Goal: Task Accomplishment & Management: Use online tool/utility

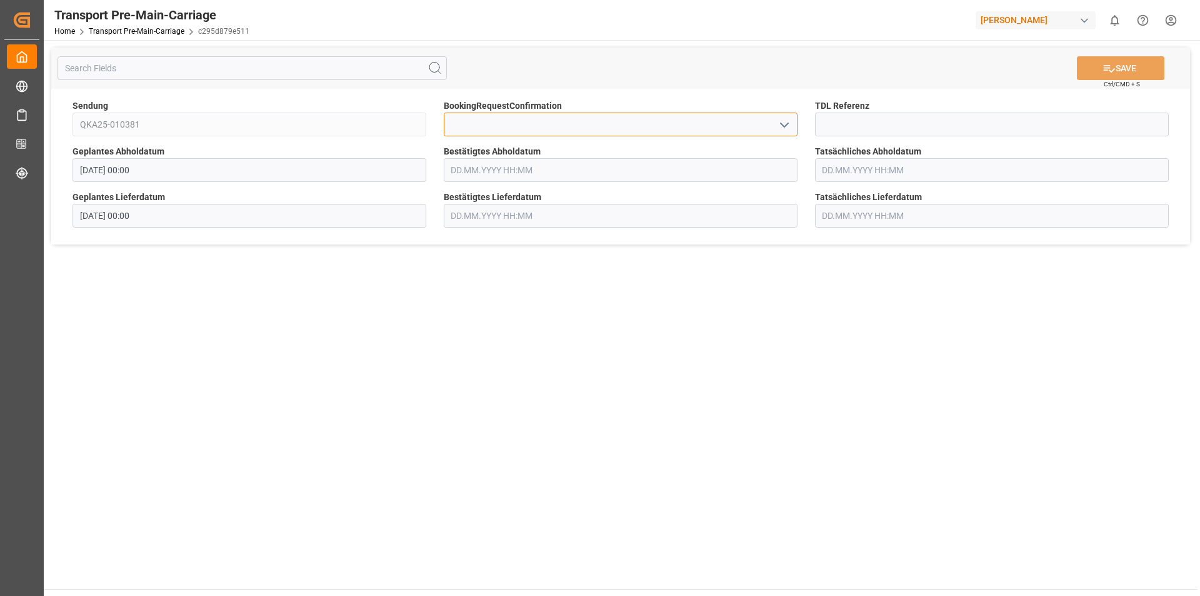
click at [692, 127] on input at bounding box center [621, 125] width 354 height 24
click at [786, 125] on polyline "open menu" at bounding box center [785, 125] width 8 height 4
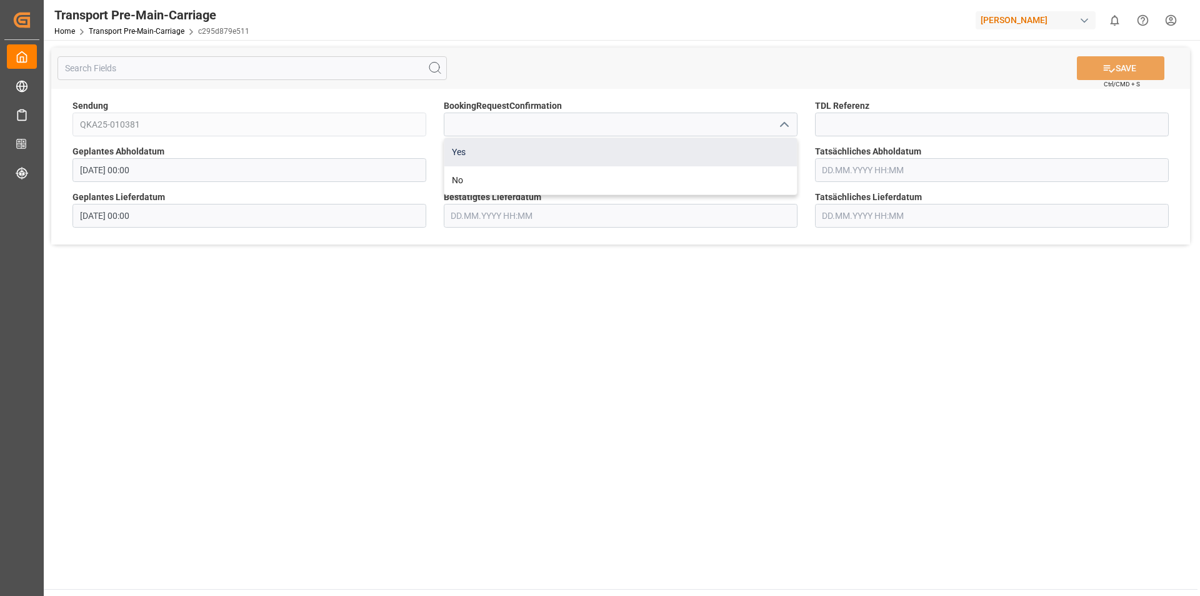
click at [692, 153] on div "Yes" at bounding box center [620, 152] width 353 height 28
type input "Yes"
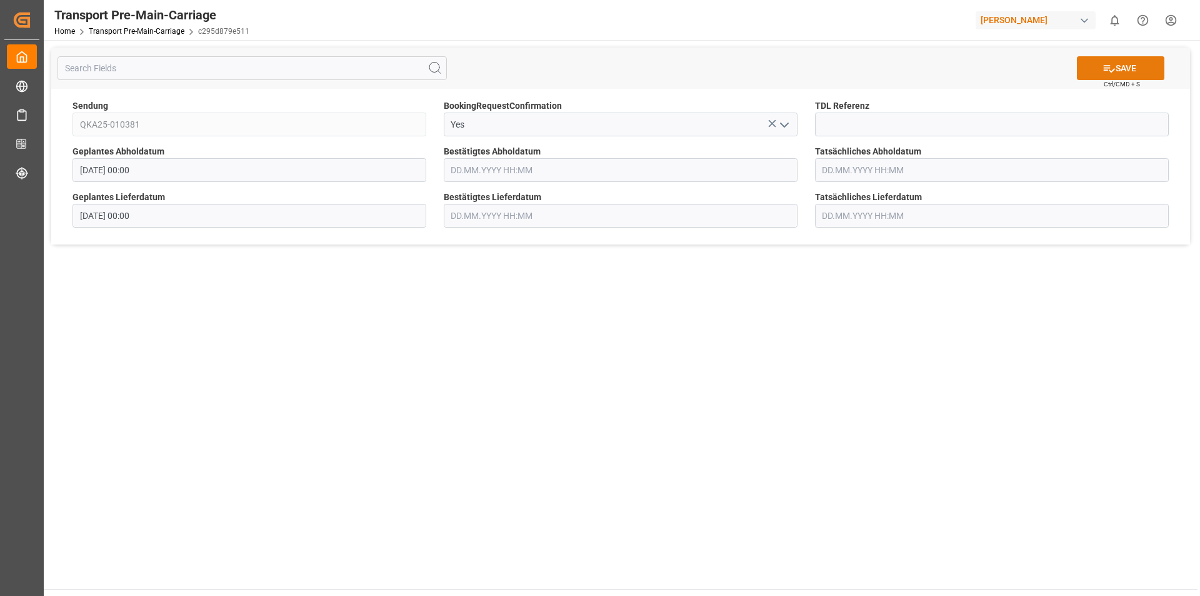
click at [1106, 66] on icon at bounding box center [1109, 69] width 11 height 8
click at [784, 123] on icon "open menu" at bounding box center [784, 125] width 15 height 15
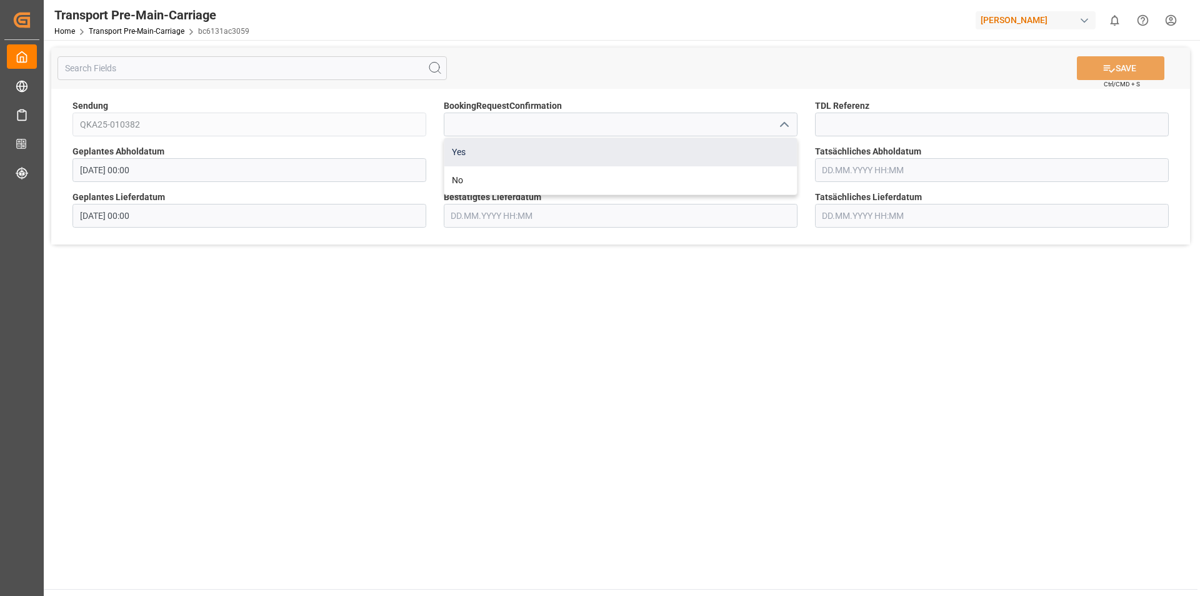
click at [659, 148] on div "Yes" at bounding box center [620, 152] width 353 height 28
type input "Yes"
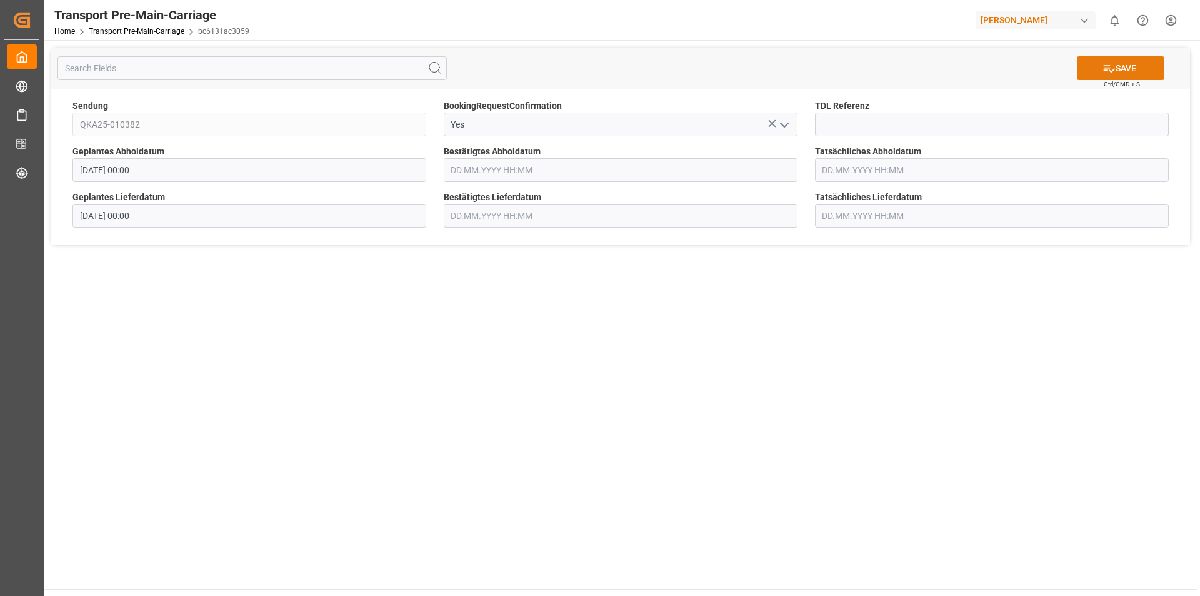
click at [1109, 63] on icon at bounding box center [1109, 68] width 13 height 13
